Goal: Information Seeking & Learning: Learn about a topic

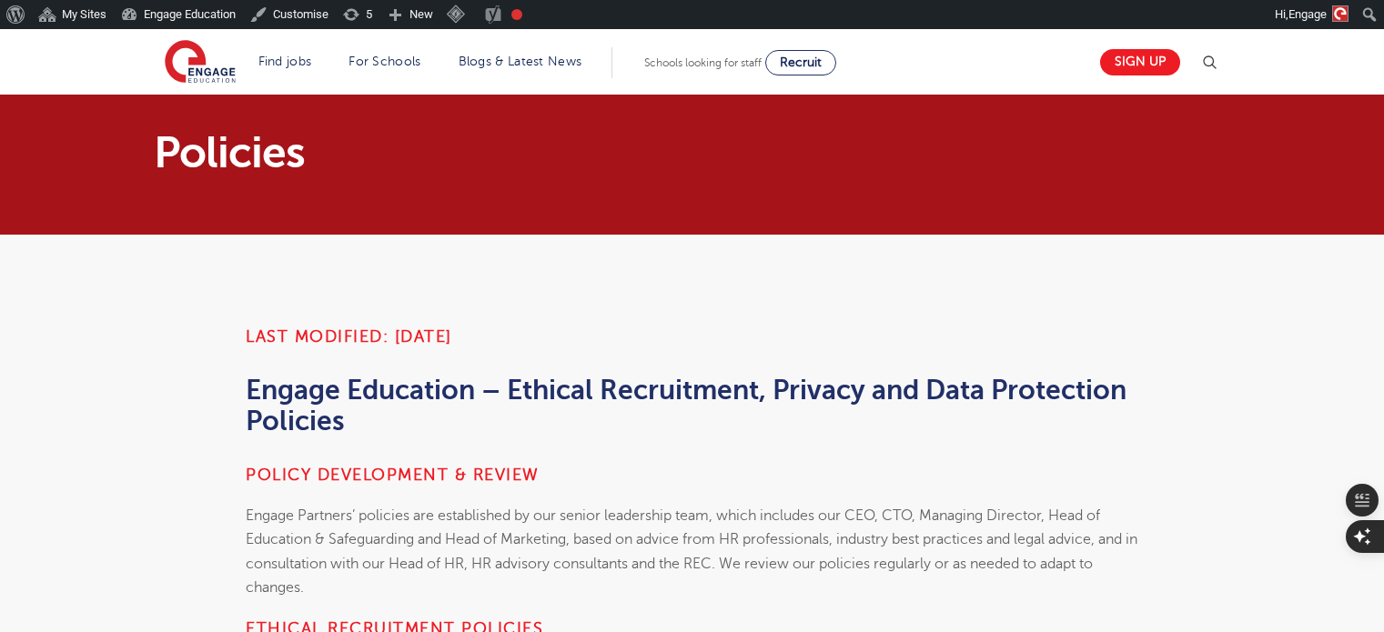
scroll to position [540, 0]
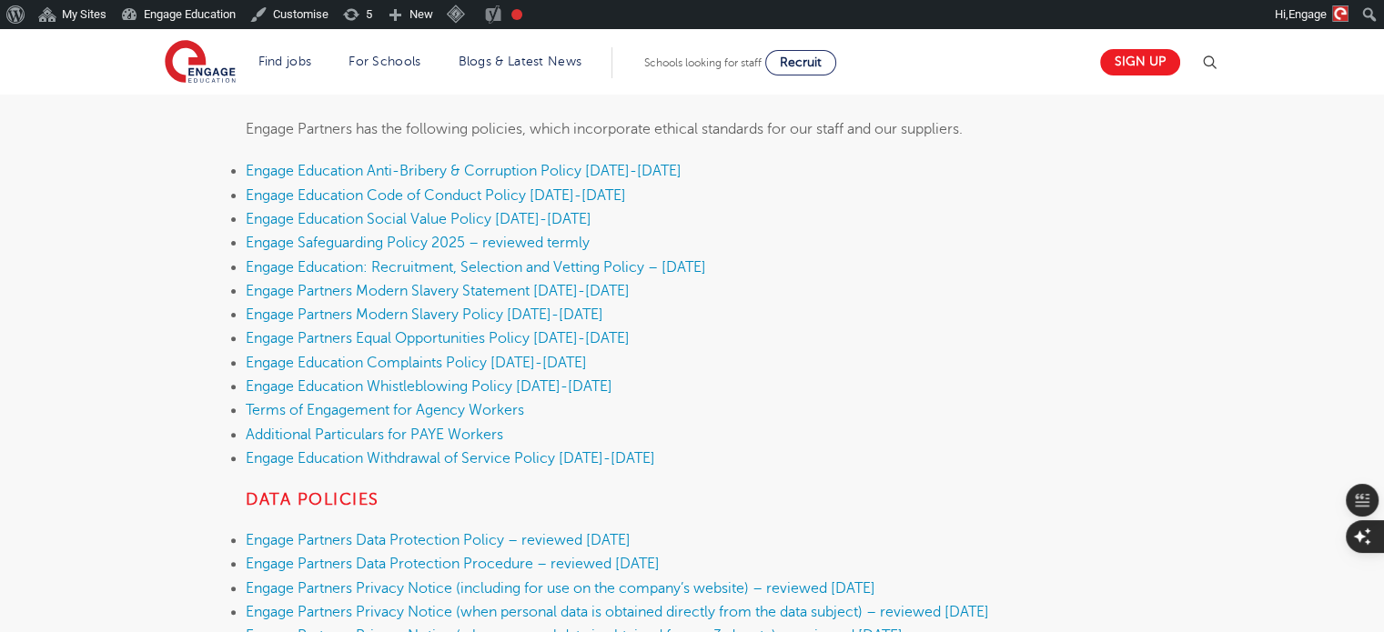
drag, startPoint x: 0, startPoint y: 0, endPoint x: 941, endPoint y: 386, distance: 1017.4
click at [941, 386] on li "Engage Education Whistleblowing Policy [DATE]-[DATE]" at bounding box center [692, 387] width 892 height 24
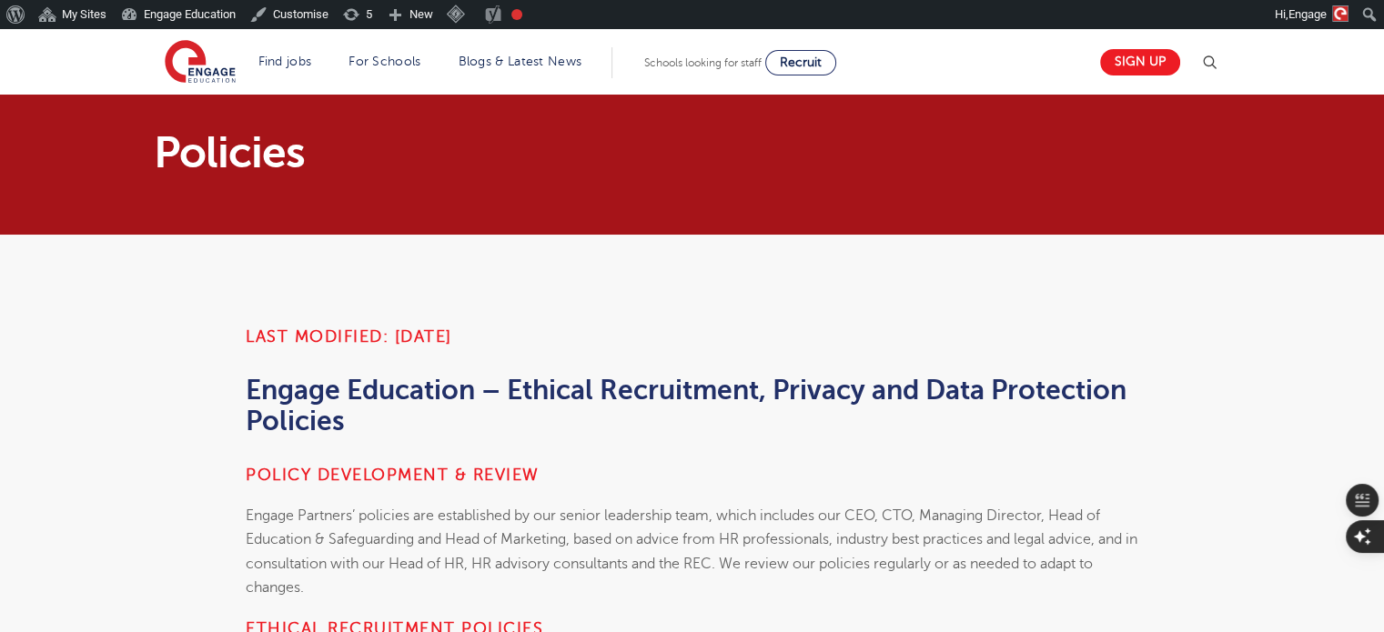
scroll to position [426, 0]
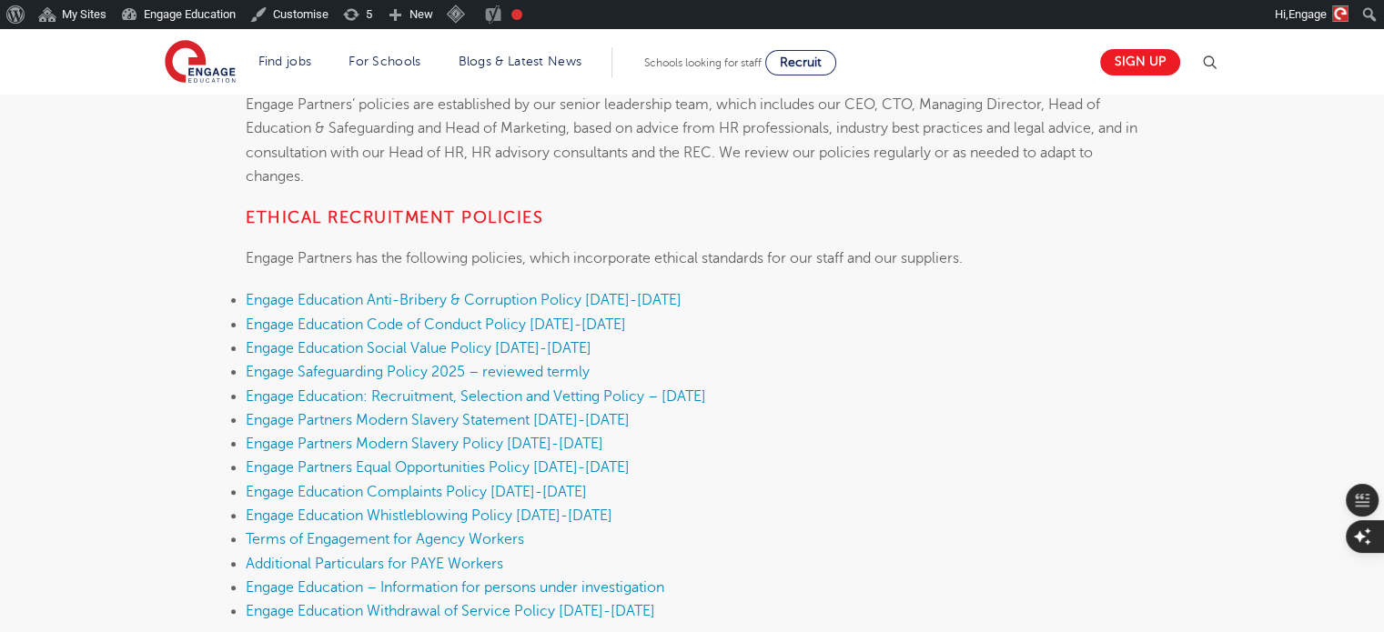
scroll to position [437, 0]
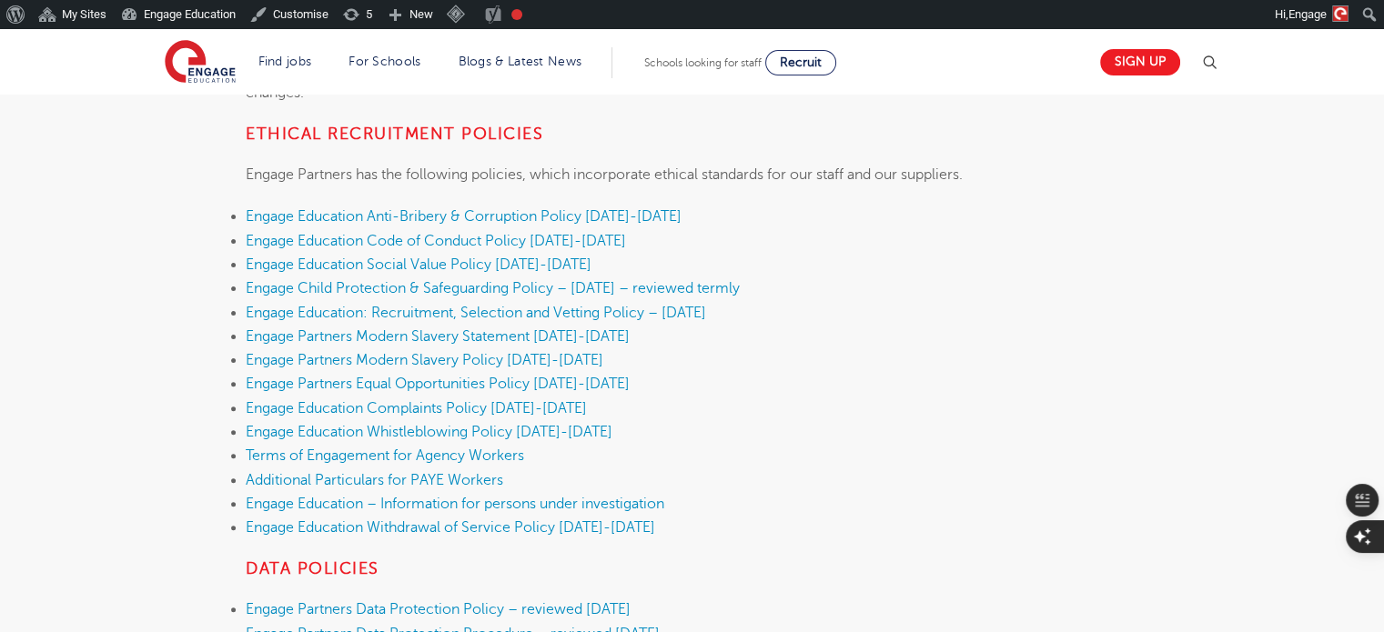
scroll to position [517, 0]
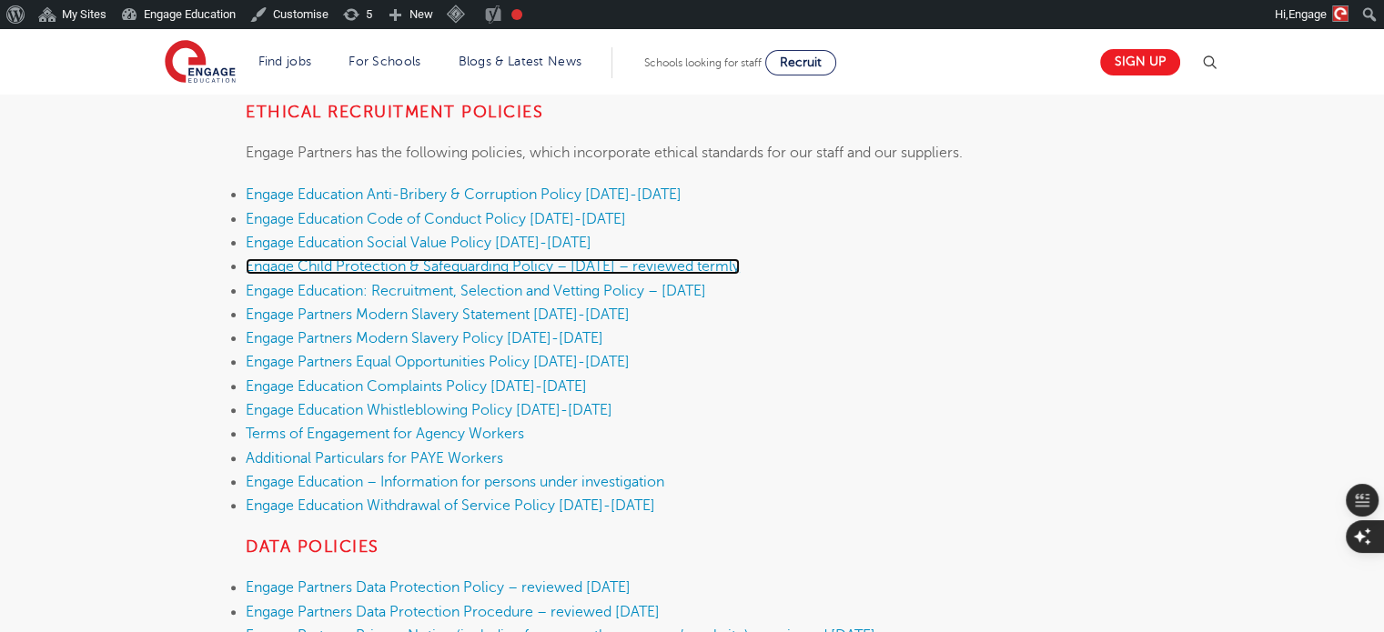
click at [666, 261] on link "Engage Child Protection & Safeguarding Policy – September 2025 – reviewed termly" at bounding box center [493, 266] width 494 height 16
